Goal: Check status

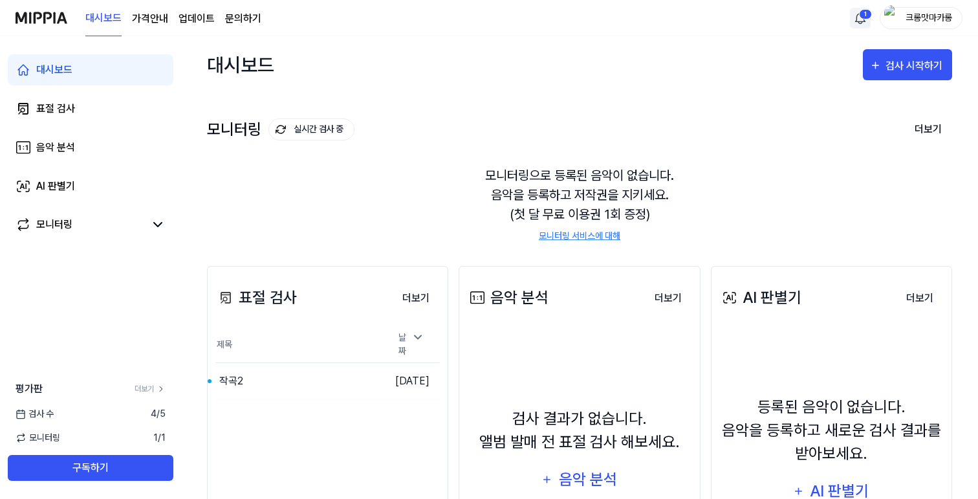
click at [855, 10] on html "대시보드 가격안내 업데이트 문의하기 1 크롱맛마카롱 대시보드 표절 검사 음악 분석 AI 판별기 모니터링 평가판 더보기 검사 [DATE] 모니터…" at bounding box center [489, 249] width 978 height 499
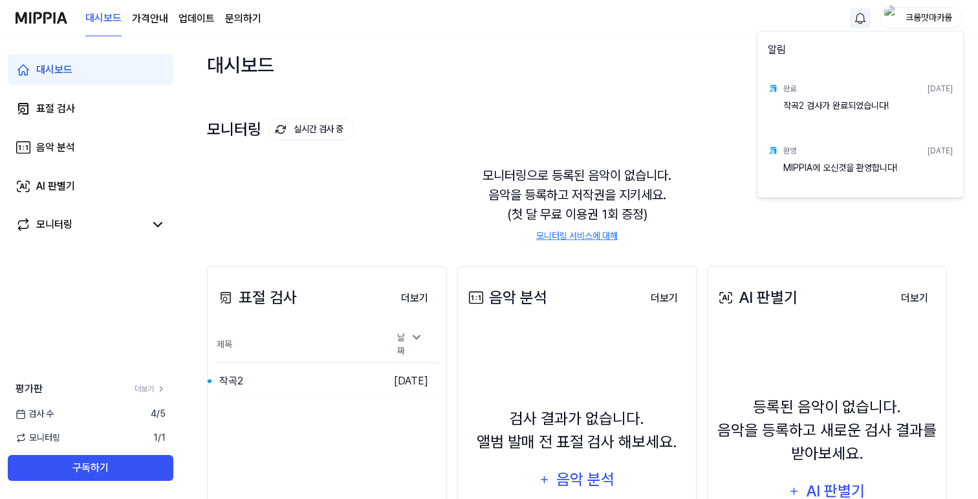
click at [824, 99] on div "작곡2 검사가 완료되었습니다!" at bounding box center [868, 112] width 170 height 26
click at [807, 104] on div "작곡2 검사가 완료되었습니다!" at bounding box center [868, 112] width 170 height 26
click at [805, 108] on div "작곡2 검사가 완료되었습니다!" at bounding box center [868, 112] width 170 height 26
click at [798, 93] on div "완료 [DATE]" at bounding box center [868, 88] width 170 height 21
click at [370, 371] on html "대시보드 가격안내 업데이트 문의하기 크롱맛마카롱 대시보드 표절 검사 음악 분석 AI 판별기 모니터링 평가판 더보기 검사 [DATE] 모니터링 …" at bounding box center [489, 249] width 978 height 499
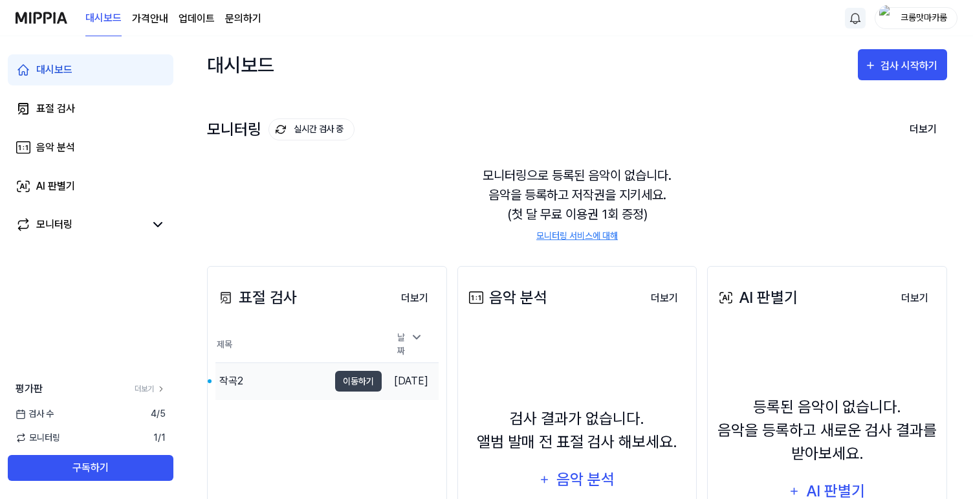
click at [389, 373] on td "[DATE]" at bounding box center [410, 381] width 57 height 37
click at [281, 369] on div "작곡2" at bounding box center [271, 381] width 113 height 36
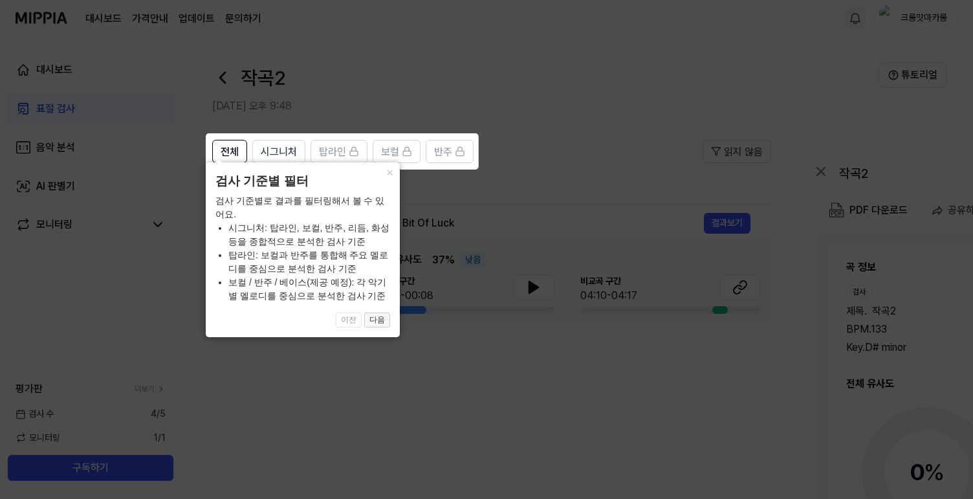
click at [376, 320] on button "다음" at bounding box center [377, 320] width 26 height 16
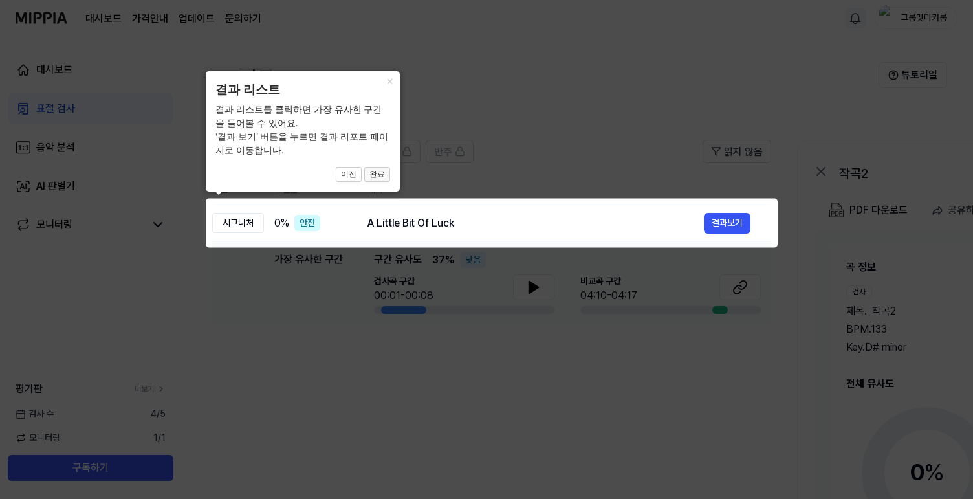
click at [378, 170] on button "완료" at bounding box center [377, 175] width 26 height 16
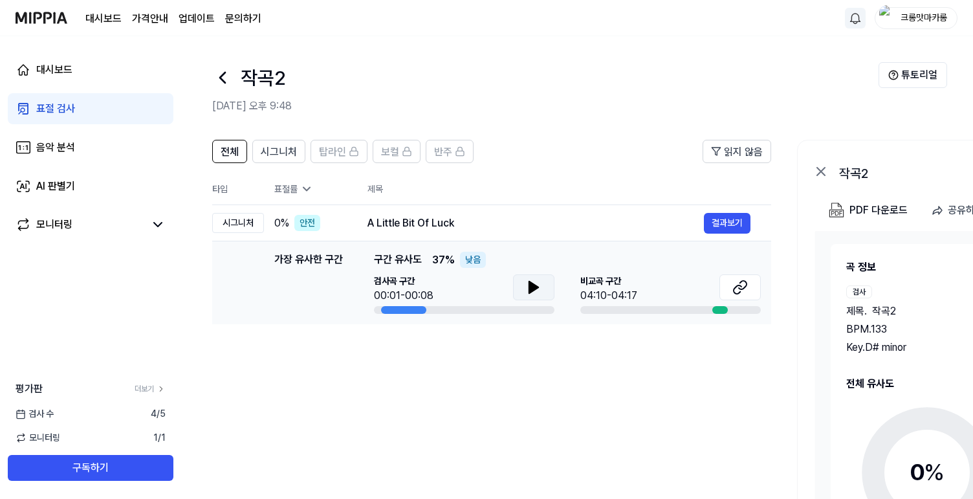
drag, startPoint x: 542, startPoint y: 288, endPoint x: 545, endPoint y: 294, distance: 6.7
click at [545, 294] on button at bounding box center [533, 287] width 41 height 26
click at [733, 21] on div "대시보드 가격안내 업데이트 문의하기 크롱맛마카롱" at bounding box center [487, 18] width 942 height 36
click at [518, 287] on button at bounding box center [533, 287] width 41 height 26
click at [729, 287] on button at bounding box center [739, 287] width 41 height 26
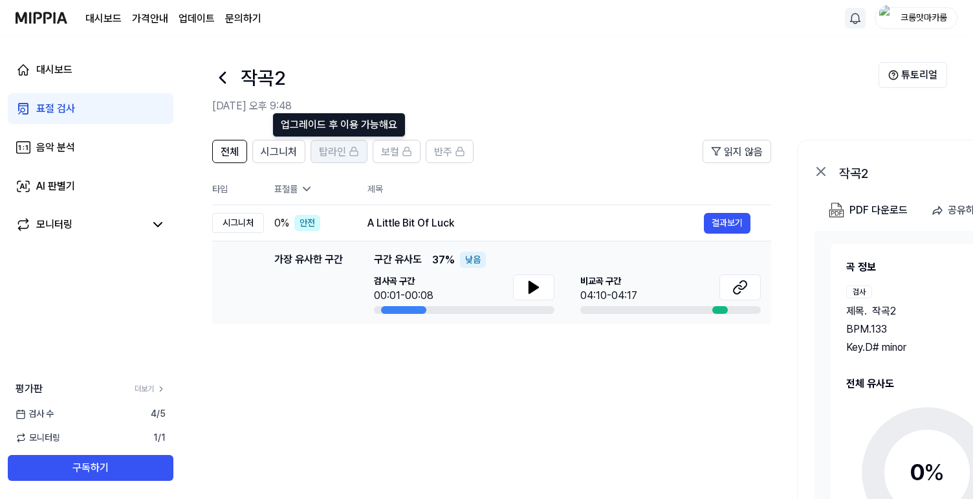
click at [334, 153] on span "탑라인" at bounding box center [332, 152] width 27 height 16
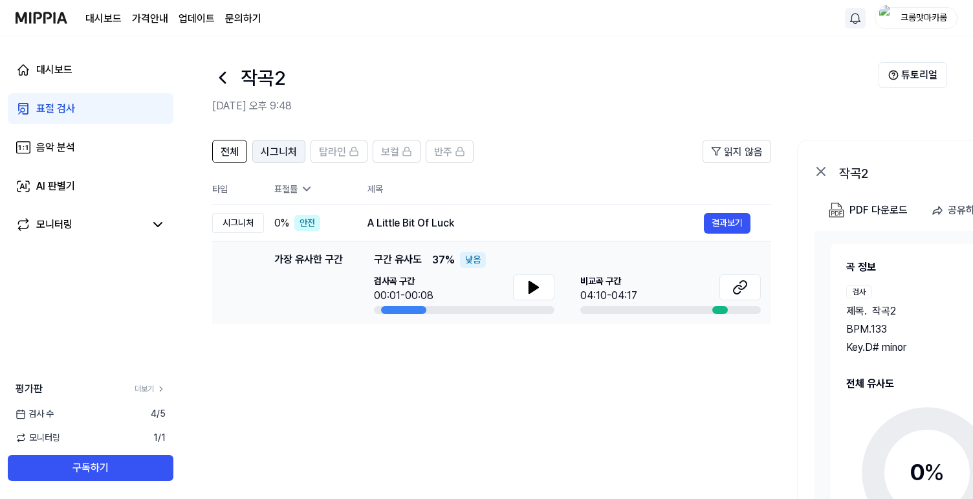
click at [281, 157] on span "시그니처" at bounding box center [279, 152] width 36 height 16
click at [234, 155] on span "전체" at bounding box center [229, 152] width 18 height 16
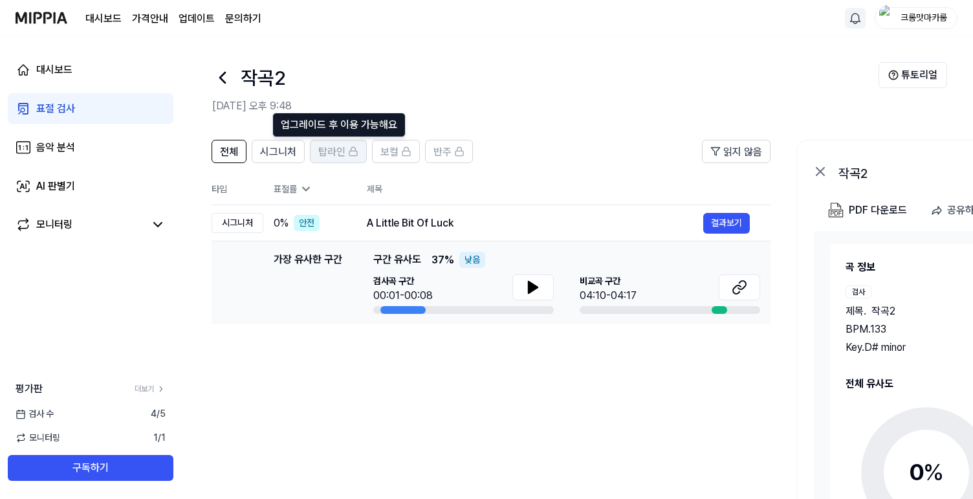
scroll to position [0, 0]
click at [351, 152] on icon at bounding box center [354, 151] width 10 height 10
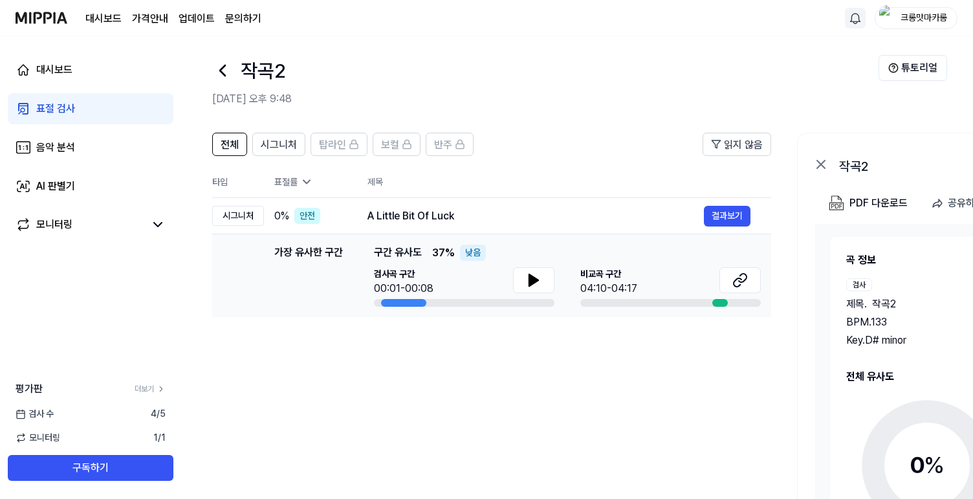
scroll to position [7, 0]
